Goal: Check status: Check status

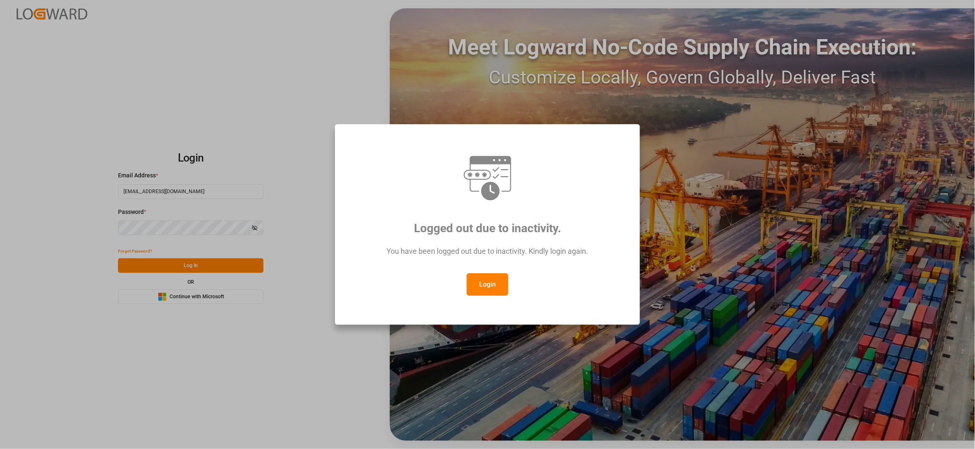
click at [479, 282] on button "Login" at bounding box center [488, 284] width 42 height 22
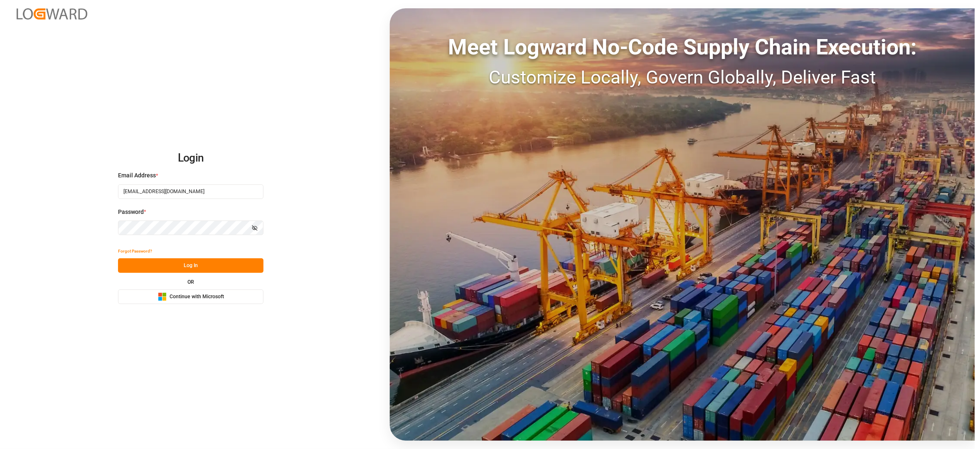
click at [185, 269] on button "Log In" at bounding box center [190, 265] width 145 height 15
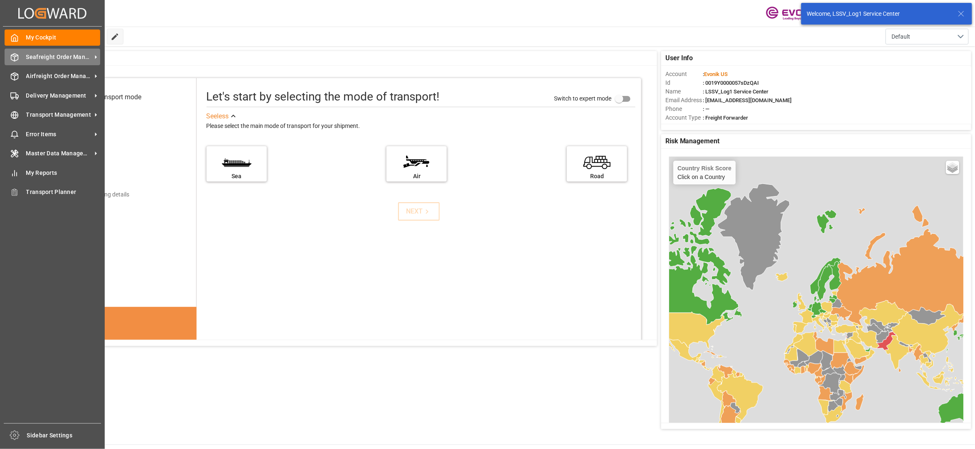
click at [66, 58] on span "Seafreight Order Management" at bounding box center [59, 57] width 66 height 9
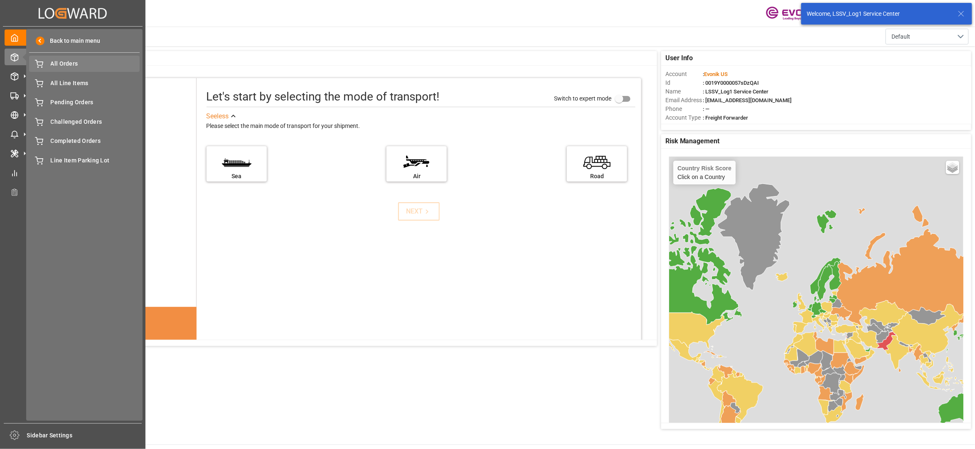
click at [68, 66] on span "All Orders" at bounding box center [95, 63] width 89 height 9
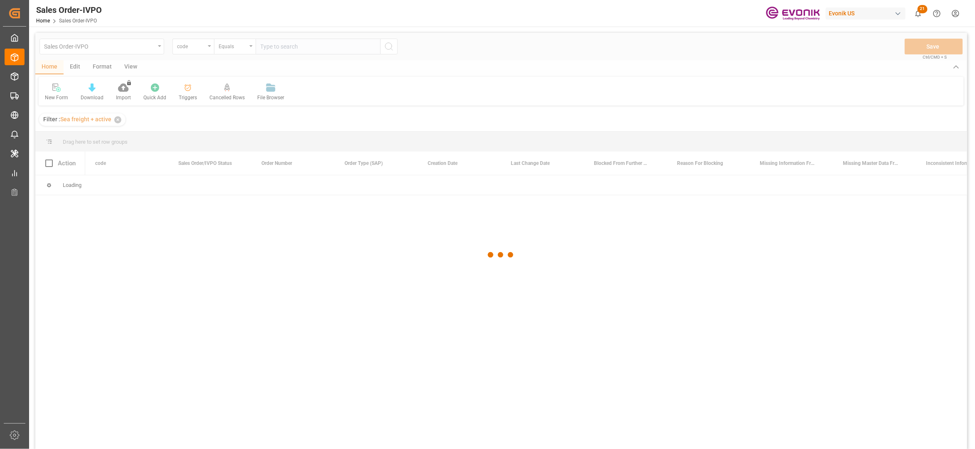
click at [200, 51] on div at bounding box center [501, 255] width 932 height 444
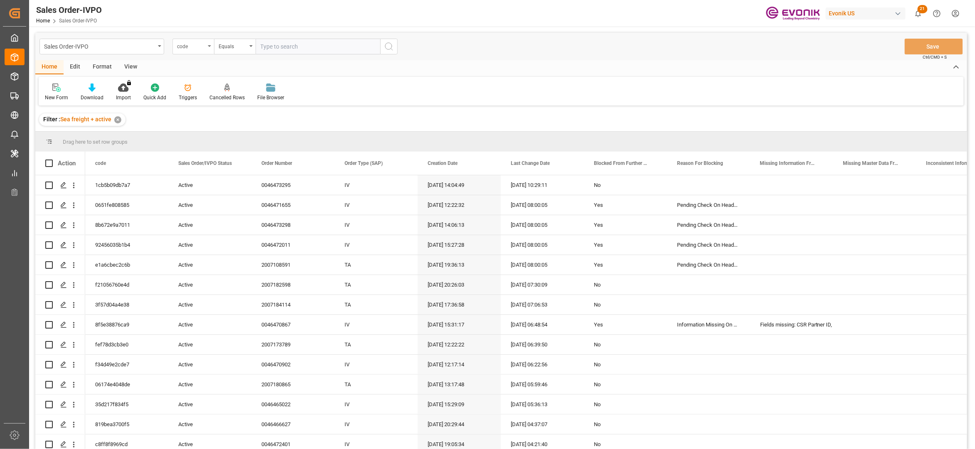
click at [198, 42] on div "code" at bounding box center [191, 46] width 28 height 10
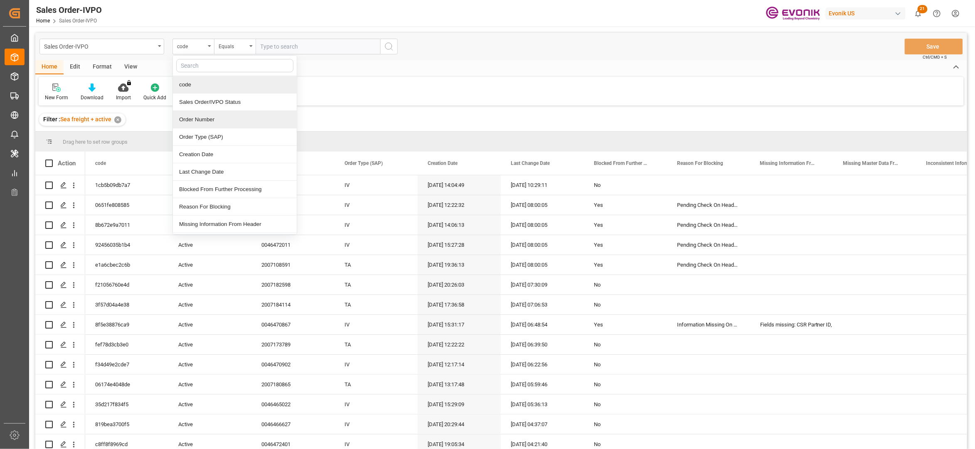
click at [218, 122] on div "Order Number" at bounding box center [235, 119] width 124 height 17
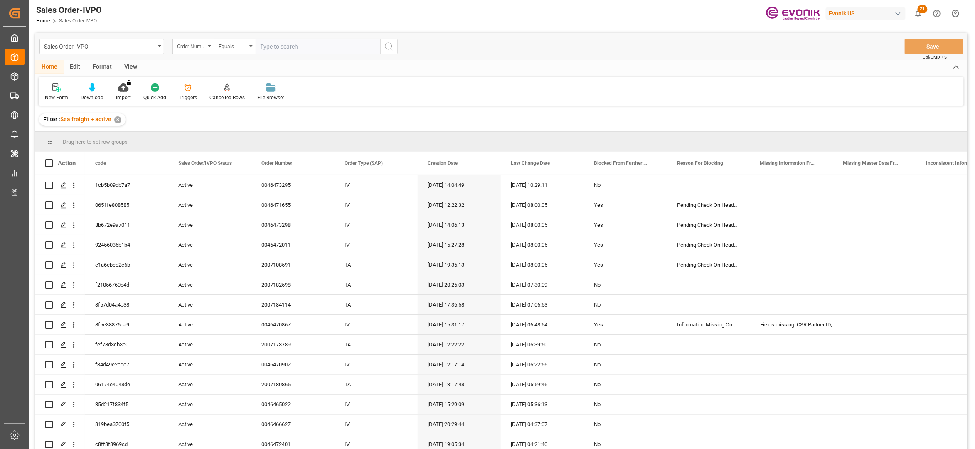
click at [292, 44] on input "text" at bounding box center [318, 47] width 125 height 16
paste input "46472721"
drag, startPoint x: 260, startPoint y: 43, endPoint x: 269, endPoint y: 45, distance: 9.8
click at [262, 45] on input "46472721" at bounding box center [318, 47] width 125 height 16
type input "0046472721"
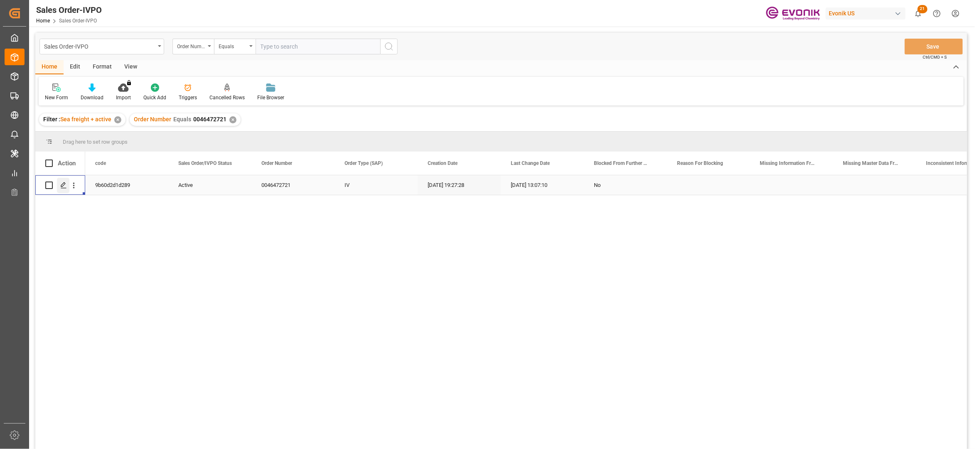
click at [61, 185] on polygon "Press SPACE to select this row." at bounding box center [63, 185] width 4 height 4
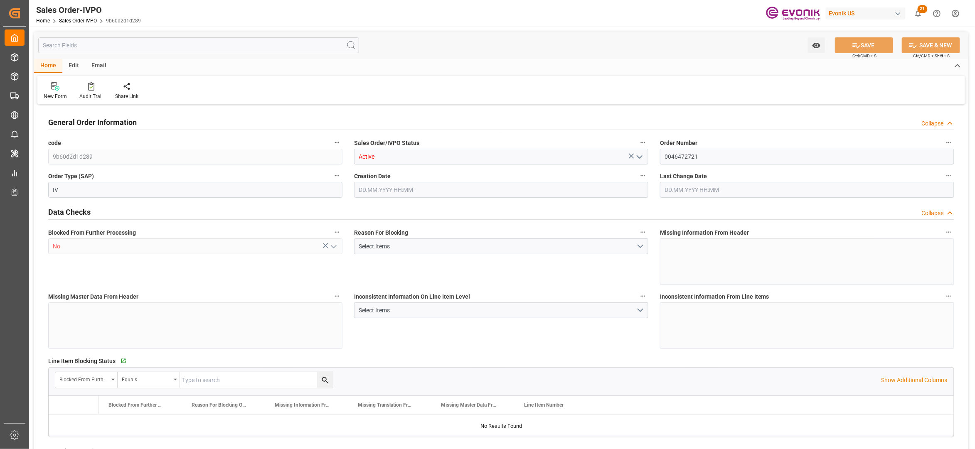
type input "NLRTM"
type input "0"
type input "1"
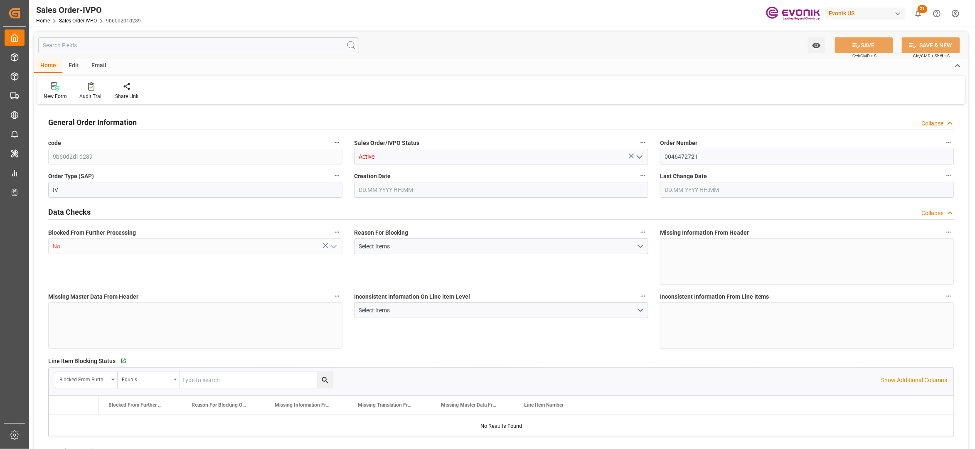
type input "13206.2"
type input "25.19"
type input "17000"
type input "30"
type input "[DATE] 19:27"
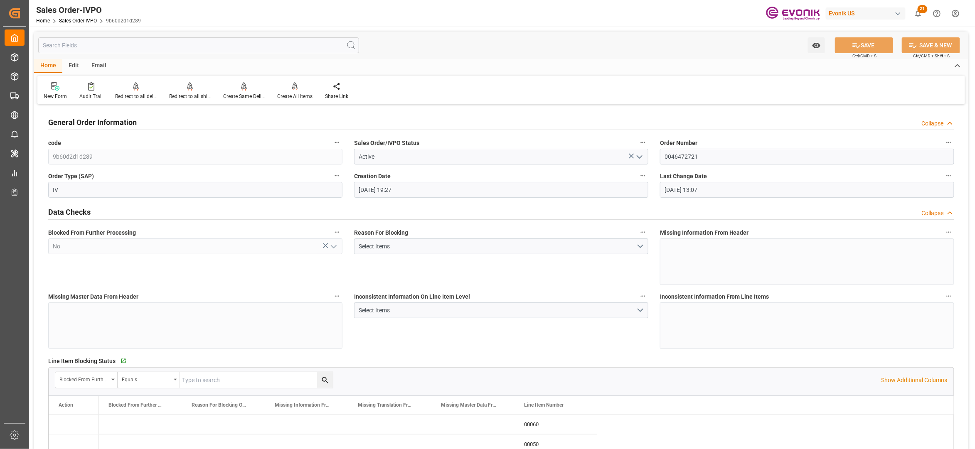
type input "[DATE] 13:07"
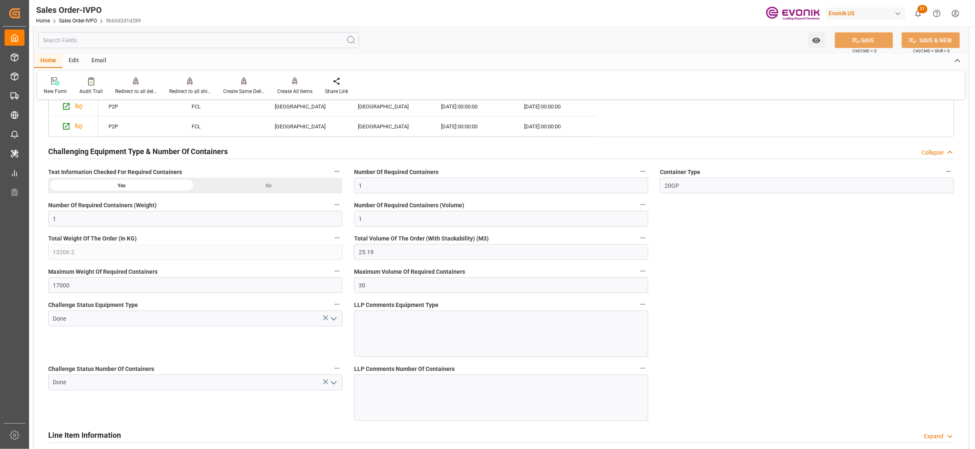
scroll to position [1662, 0]
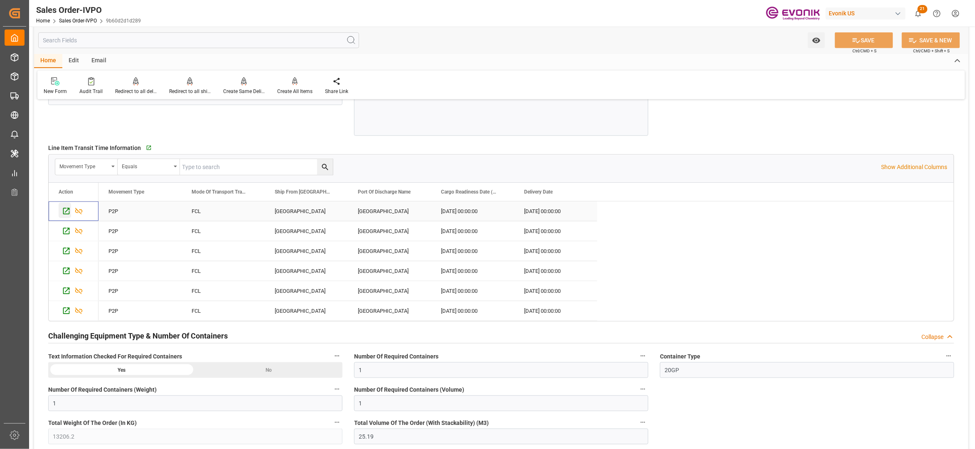
click at [62, 216] on icon "Press SPACE to select this row." at bounding box center [66, 211] width 9 height 9
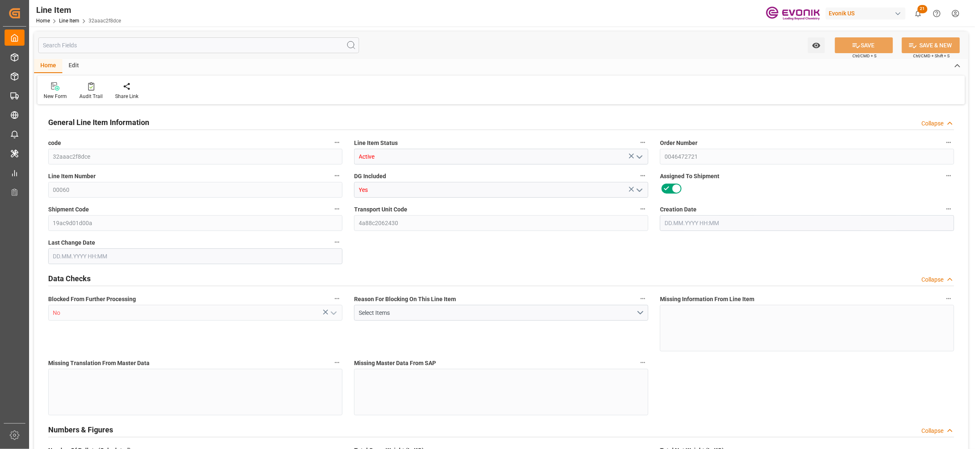
type input "1"
type input "899.2"
type input "832"
type input "1.1501"
type input "4"
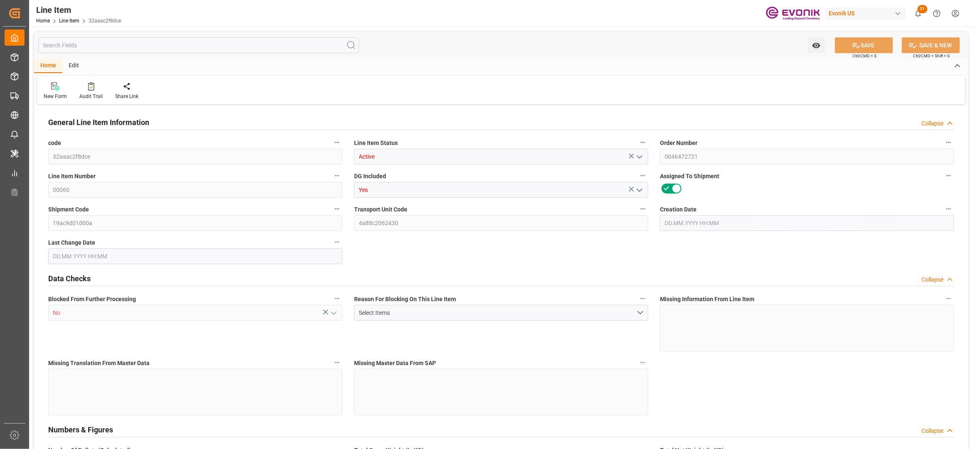
type input "11764.48"
type input "4"
type input "899.2"
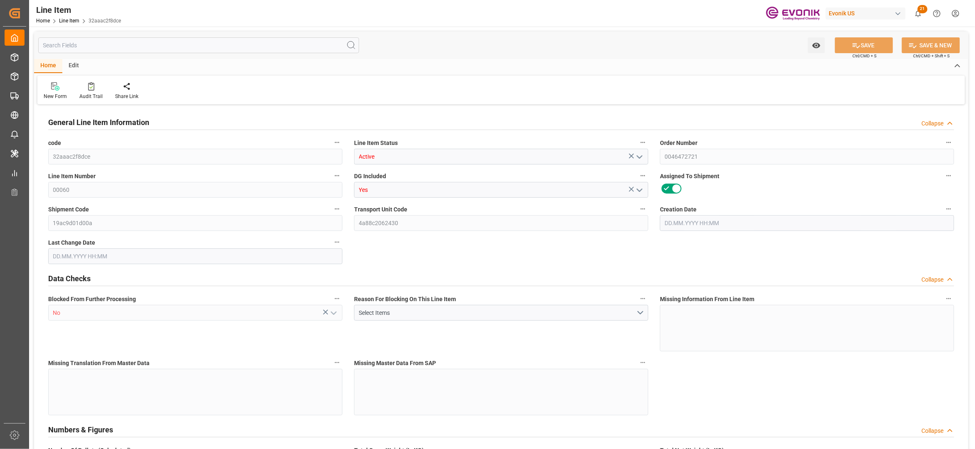
type input "919.2"
type input "832"
type input "1.1501"
type input "1150.148"
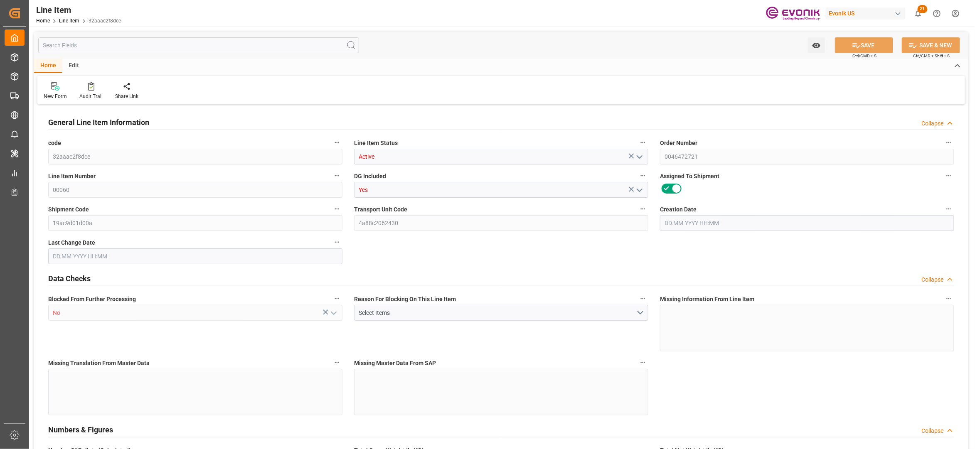
type input "0"
type input "[DATE] 19:27"
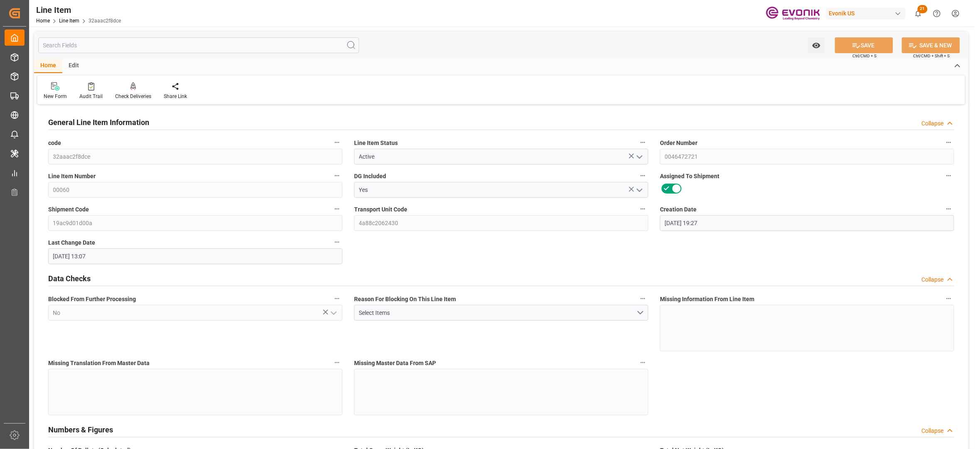
type input "[DATE] 13:07"
type input "17.10.2025"
type input "18.09.2025"
type input "11.09.2025"
